Goal: Obtain resource: Download file/media

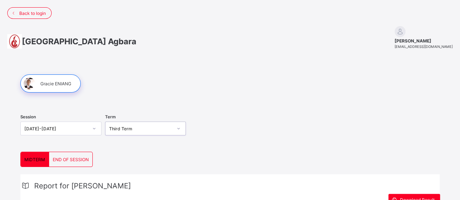
scroll to position [122, 0]
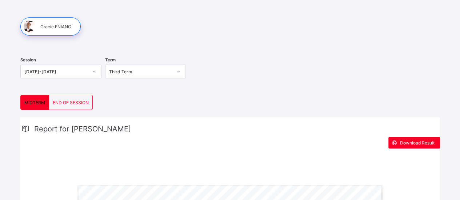
scroll to position [54, 0]
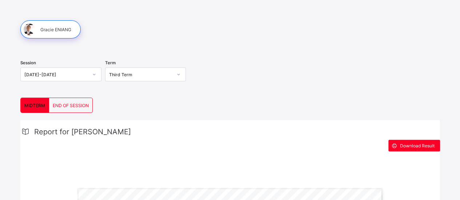
click at [133, 80] on div "Third Term" at bounding box center [145, 75] width 81 height 14
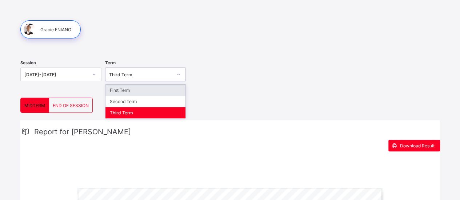
click at [138, 91] on div "First Term" at bounding box center [145, 90] width 80 height 11
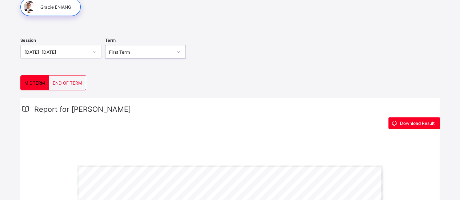
scroll to position [77, 0]
click at [69, 78] on div "END OF TERM" at bounding box center [67, 82] width 37 height 15
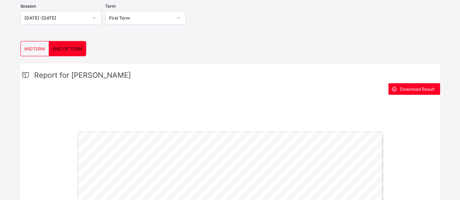
scroll to position [69, 0]
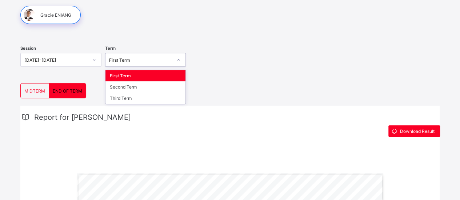
click at [138, 55] on div "First Term" at bounding box center [138, 60] width 67 height 10
click at [142, 87] on div "Second Term" at bounding box center [145, 86] width 80 height 11
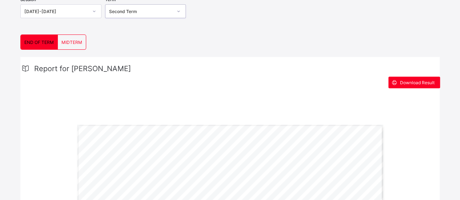
scroll to position [117, 0]
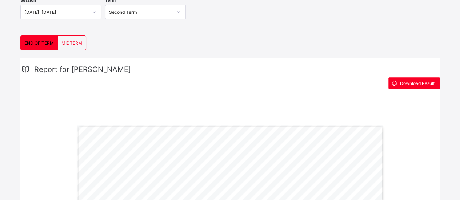
click at [66, 36] on div "MIDTERM" at bounding box center [72, 43] width 28 height 15
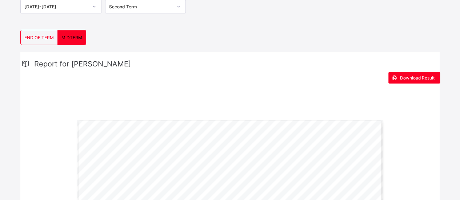
scroll to position [101, 0]
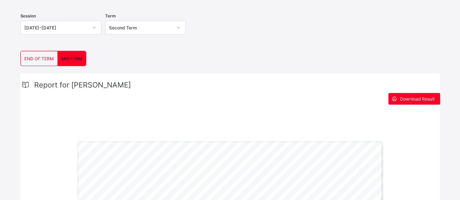
click at [143, 23] on div "Second Term" at bounding box center [138, 28] width 67 height 10
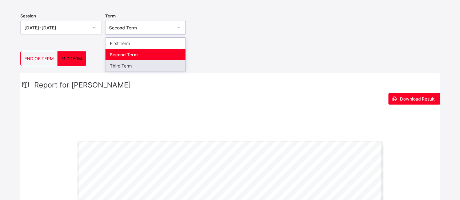
click at [163, 60] on div "Third Term" at bounding box center [145, 65] width 80 height 11
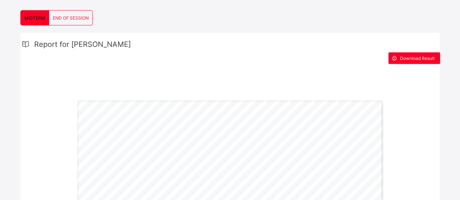
scroll to position [97, 0]
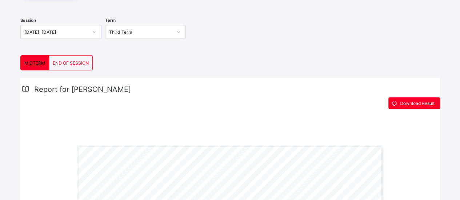
click at [83, 58] on div "END OF SESSION" at bounding box center [70, 63] width 43 height 15
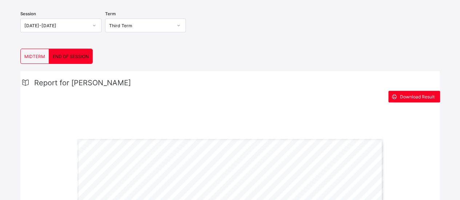
scroll to position [96, 0]
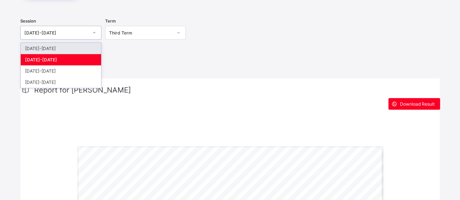
click at [93, 35] on div at bounding box center [94, 33] width 12 height 12
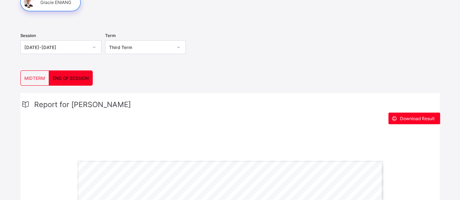
scroll to position [63, 0]
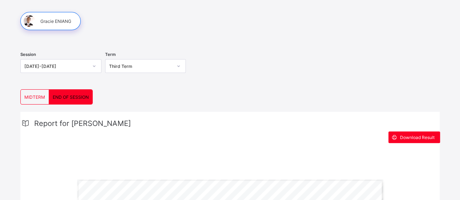
click at [83, 61] on div "[DATE]-[DATE]" at bounding box center [54, 66] width 67 height 10
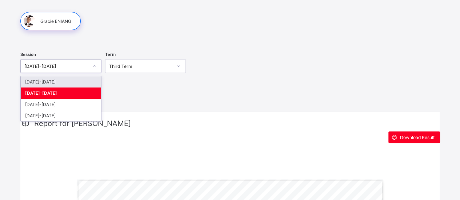
click at [91, 81] on div "[DATE]-[DATE]" at bounding box center [61, 81] width 80 height 11
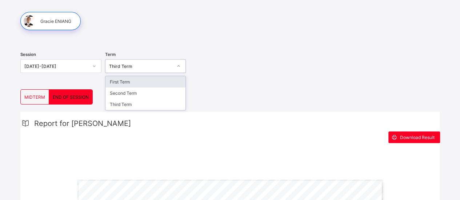
click at [116, 67] on div "Third Term" at bounding box center [141, 66] width 64 height 5
click at [124, 77] on div "First Term" at bounding box center [145, 81] width 80 height 11
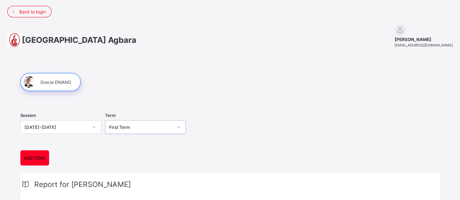
scroll to position [0, 0]
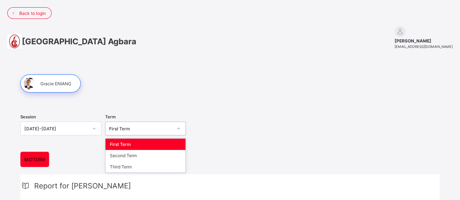
click at [139, 128] on div "First Term" at bounding box center [141, 128] width 64 height 5
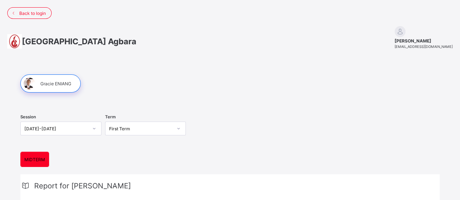
click at [245, 131] on div "Session [DATE]-[DATE] Term First Term" at bounding box center [229, 129] width 419 height 45
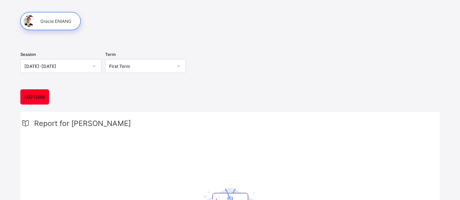
scroll to position [62, 0]
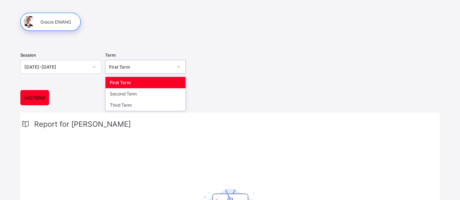
click at [129, 65] on div "First Term" at bounding box center [141, 66] width 64 height 5
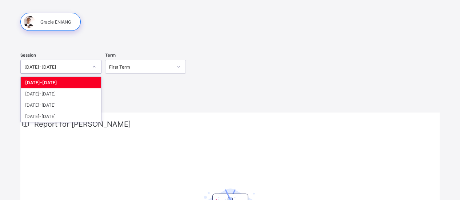
click at [91, 69] on div at bounding box center [94, 67] width 12 height 12
click at [77, 92] on div "[DATE]-[DATE]" at bounding box center [61, 93] width 80 height 11
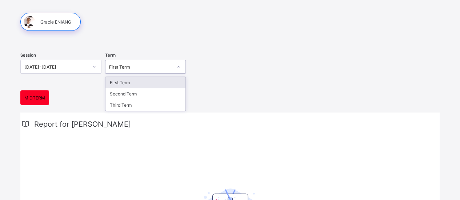
click at [137, 67] on div "First Term" at bounding box center [141, 66] width 64 height 5
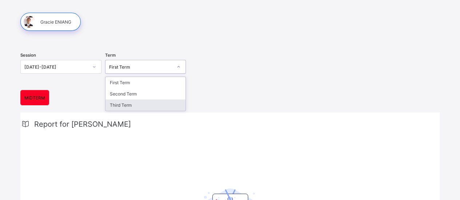
click at [148, 103] on div "Third Term" at bounding box center [145, 105] width 80 height 11
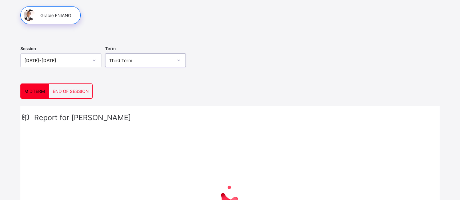
scroll to position [68, 0]
click at [75, 92] on span "END OF SESSION" at bounding box center [71, 91] width 36 height 5
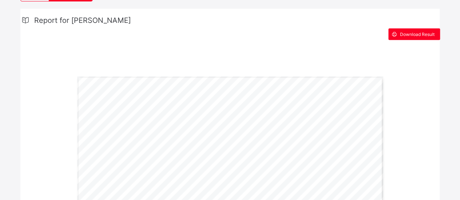
scroll to position [165, 0]
click at [422, 37] on div "Download Result" at bounding box center [414, 35] width 52 height 12
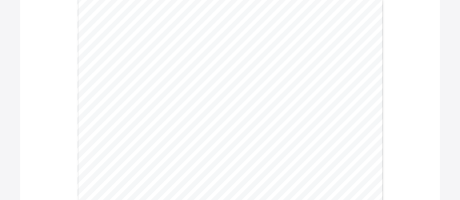
scroll to position [251, 0]
